Goal: Task Accomplishment & Management: Use online tool/utility

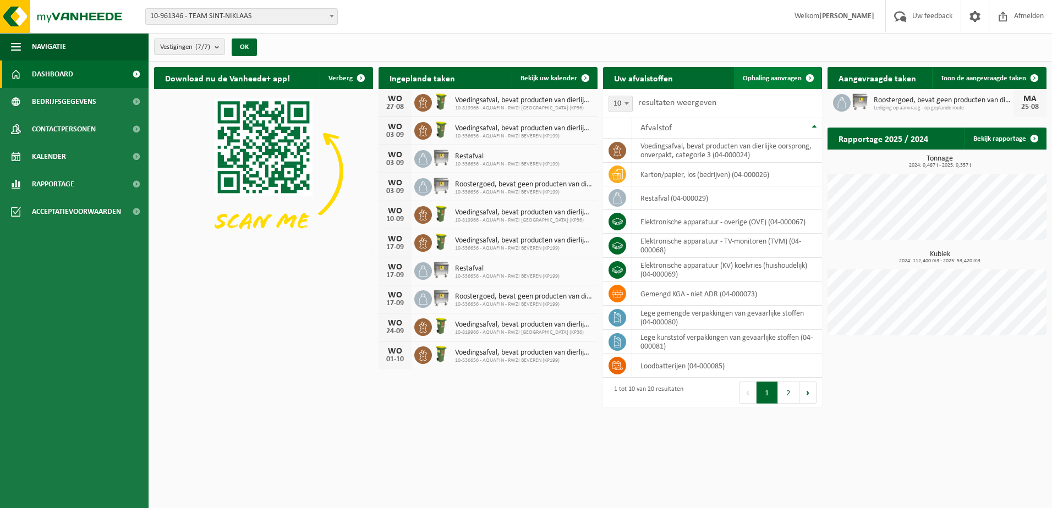
click at [791, 73] on link "Ophaling aanvragen" at bounding box center [777, 78] width 87 height 22
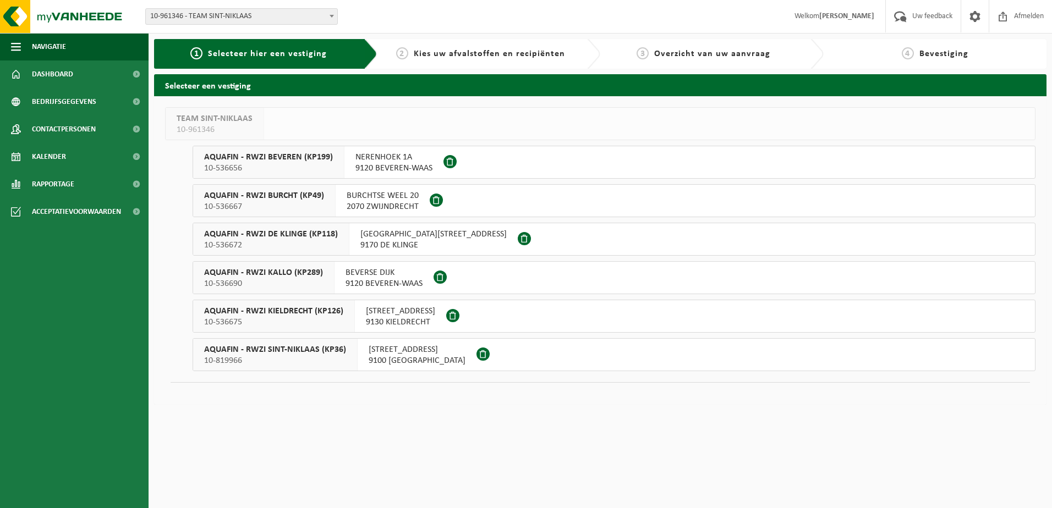
click at [293, 160] on span "AQUAFIN - RWZI BEVEREN (KP199)" at bounding box center [268, 157] width 129 height 11
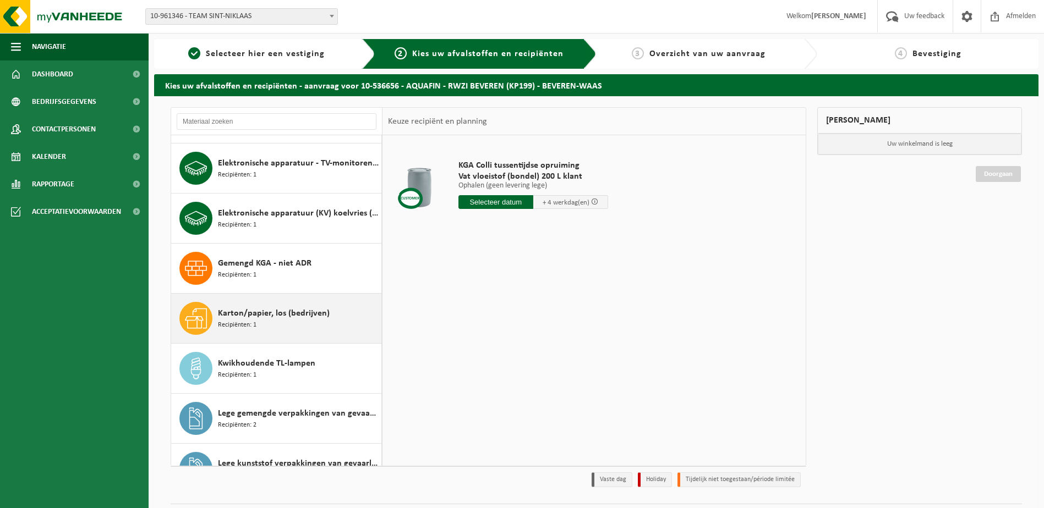
click at [267, 310] on span "Karton/papier, los (bedrijven)" at bounding box center [274, 313] width 112 height 13
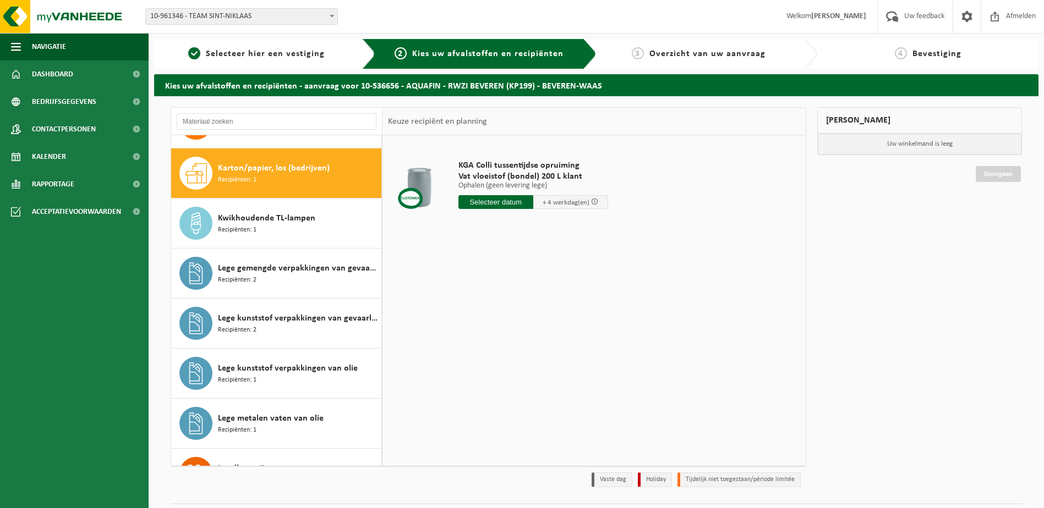
scroll to position [250, 0]
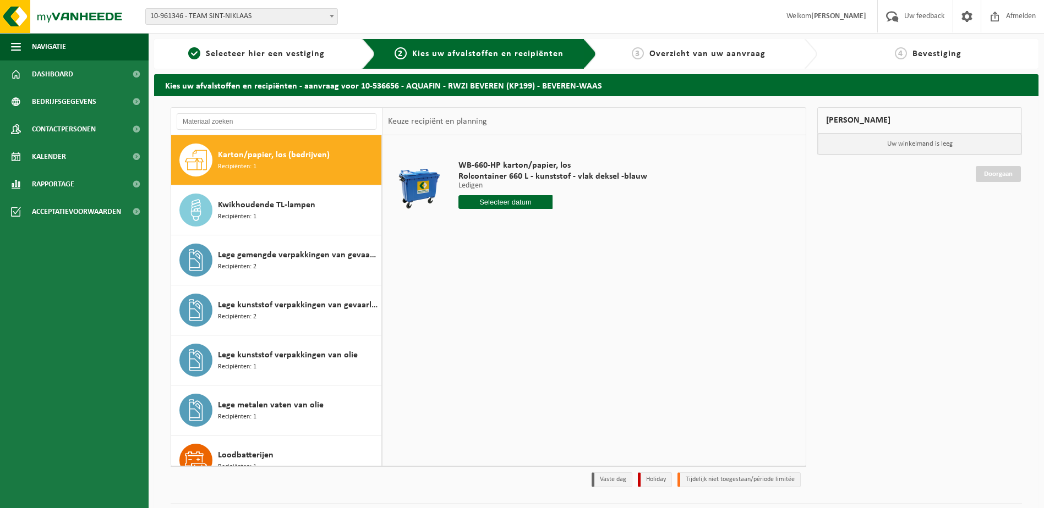
click at [512, 195] on div "WB-660-HP karton/papier, los Rolcontainer 660 L - kunststof - vlak deksel -blau…" at bounding box center [553, 187] width 200 height 76
click at [510, 198] on input "text" at bounding box center [505, 202] width 95 height 14
click at [501, 336] on div "27" at bounding box center [506, 335] width 19 height 18
type input "Van [DATE]"
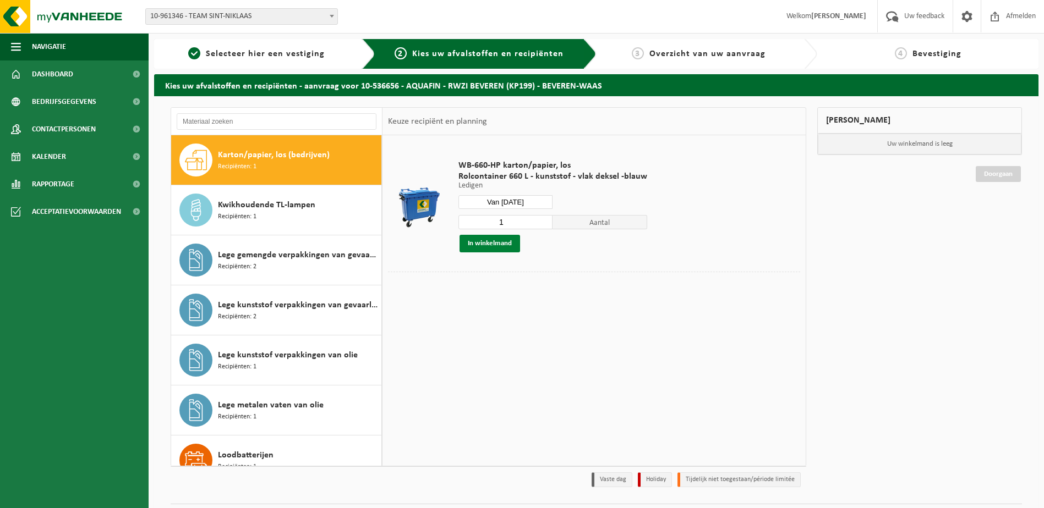
click at [500, 240] on button "In winkelmand" at bounding box center [489, 244] width 61 height 18
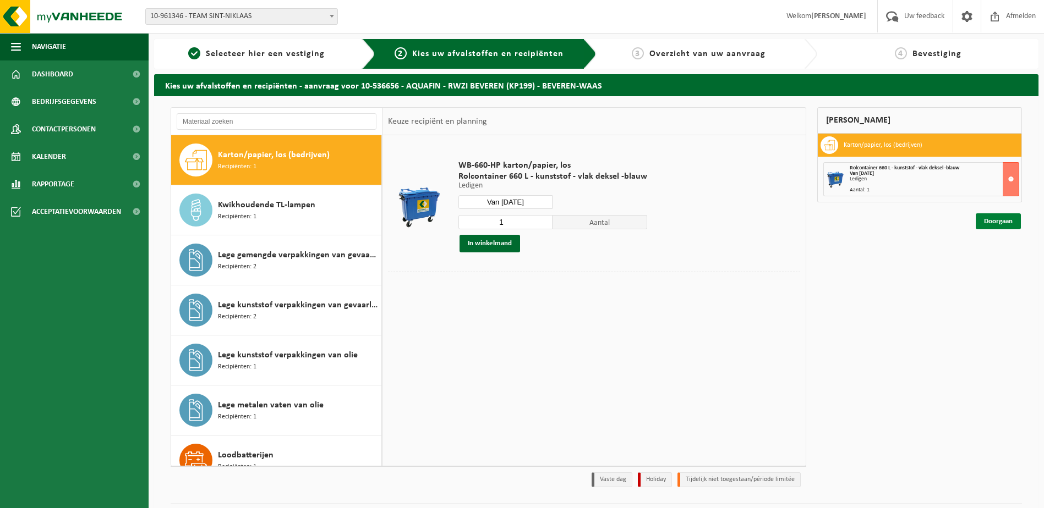
click at [1000, 218] on link "Doorgaan" at bounding box center [997, 221] width 45 height 16
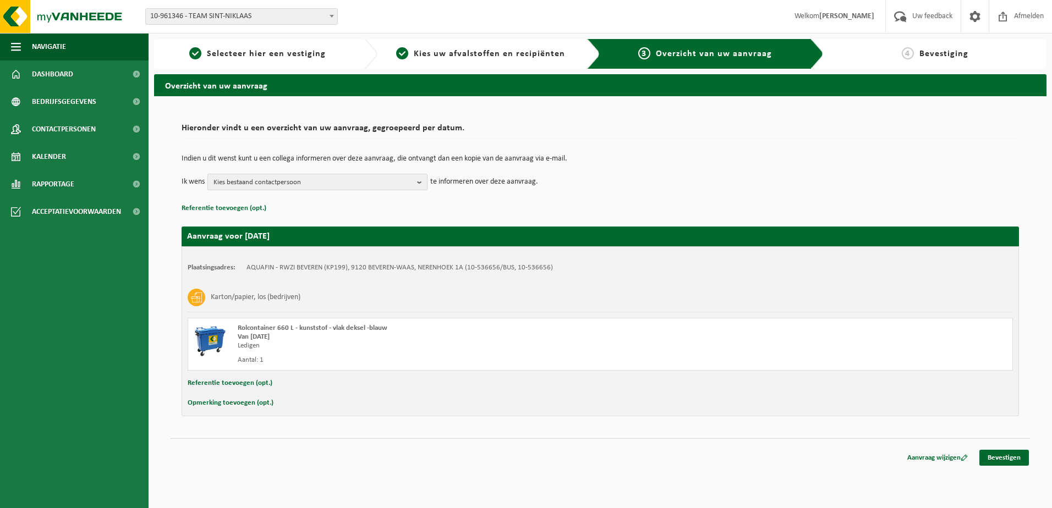
click at [420, 182] on b "button" at bounding box center [422, 181] width 10 height 15
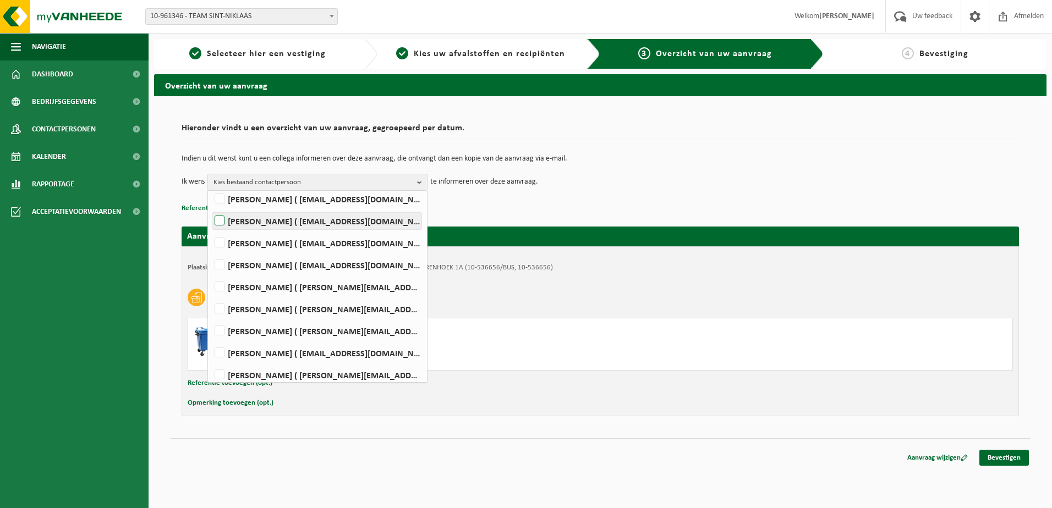
scroll to position [92, 0]
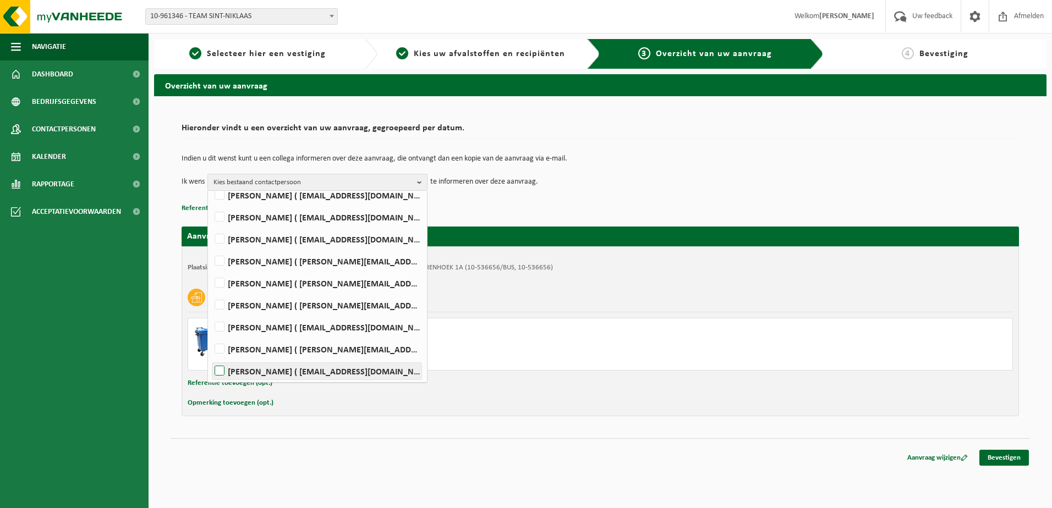
click at [308, 370] on label "[PERSON_NAME] ( [EMAIL_ADDRESS][DOMAIN_NAME] )" at bounding box center [316, 371] width 209 height 17
click at [211, 358] on input "[PERSON_NAME] ( [EMAIL_ADDRESS][DOMAIN_NAME] )" at bounding box center [210, 357] width 1 height 1
checkbox input "true"
click at [898, 365] on div "Rolcontainer 660 L - kunststof - vlak deksel -blauw Van [DATE] Ledigen Aantal: 1" at bounding box center [600, 344] width 825 height 53
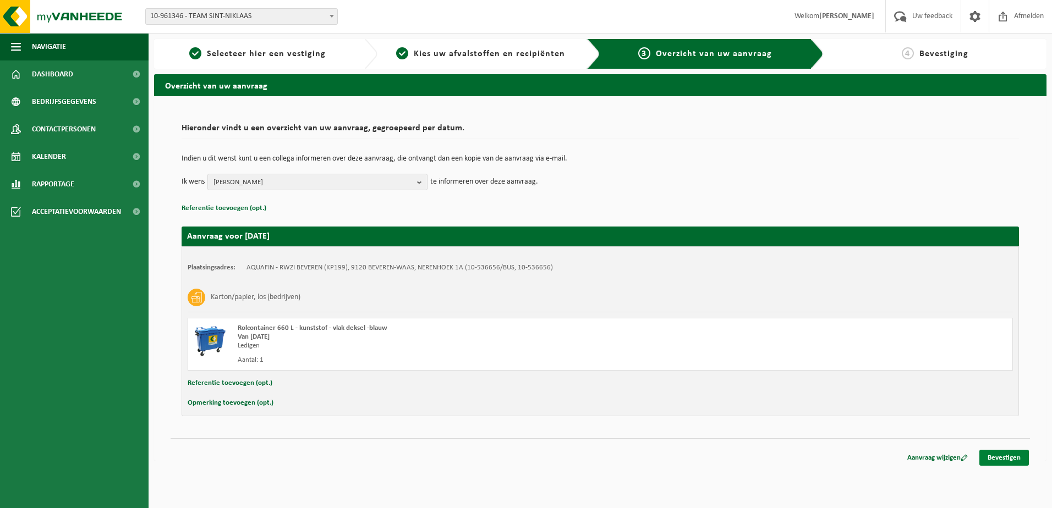
click at [999, 454] on link "Bevestigen" at bounding box center [1004, 458] width 50 height 16
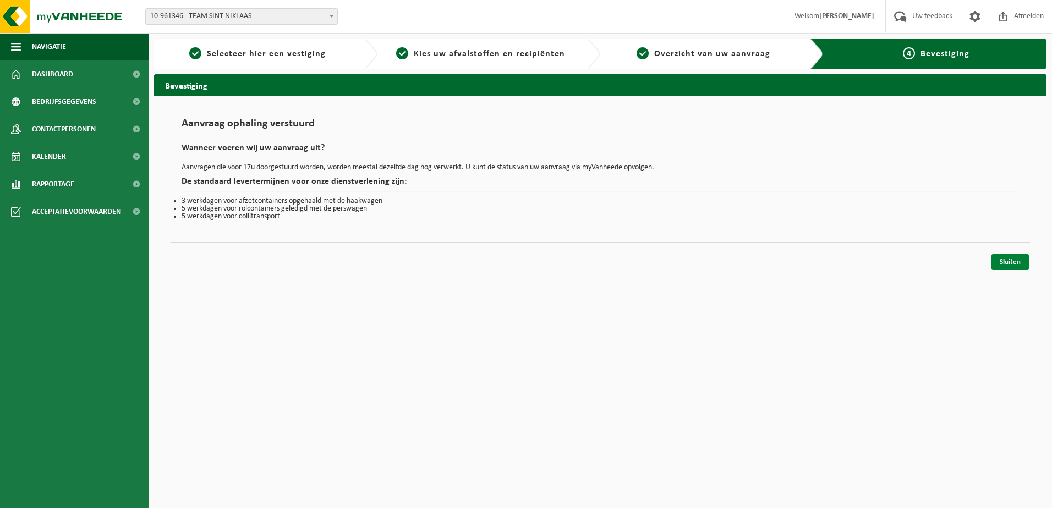
click at [1010, 258] on link "Sluiten" at bounding box center [1009, 262] width 37 height 16
